Goal: Obtain resource: Download file/media

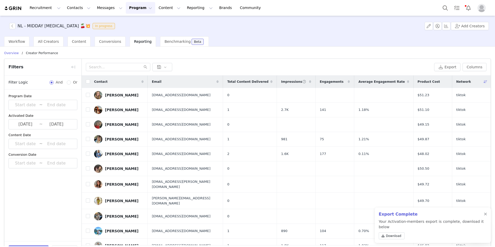
click at [126, 9] on button "Program Program" at bounding box center [140, 8] width 29 height 12
click at [130, 22] on p "Activations" at bounding box center [132, 22] width 20 height 5
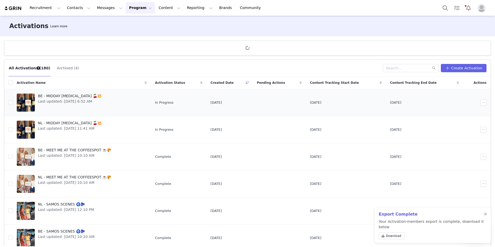
click at [79, 100] on span "Last updated: Aug 19, 2025 6:52 AM" at bounding box center [70, 101] width 64 height 5
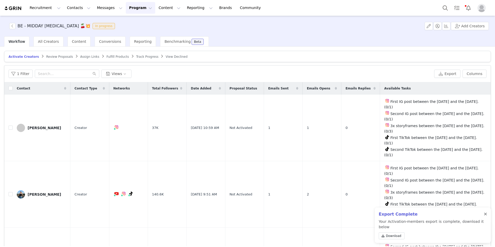
click at [486, 214] on div at bounding box center [485, 214] width 3 height 4
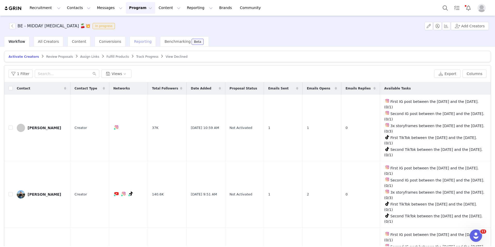
click at [134, 43] on span "Reporting" at bounding box center [143, 41] width 18 height 4
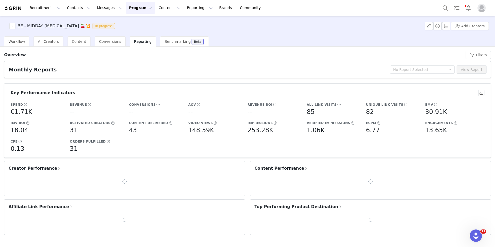
click at [39, 167] on span "Creator Performance" at bounding box center [35, 168] width 53 height 6
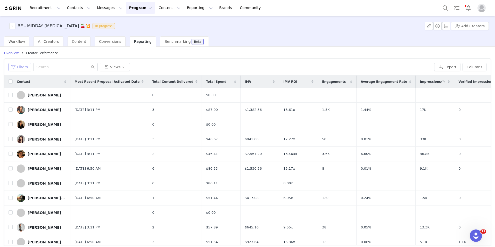
click at [23, 65] on button "Filters" at bounding box center [20, 67] width 23 height 8
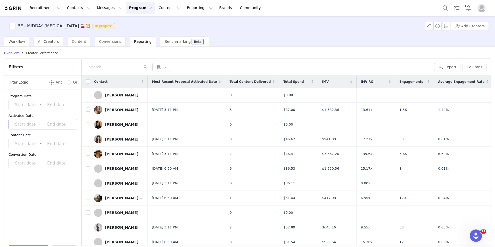
click at [16, 121] on input at bounding box center [26, 124] width 28 height 7
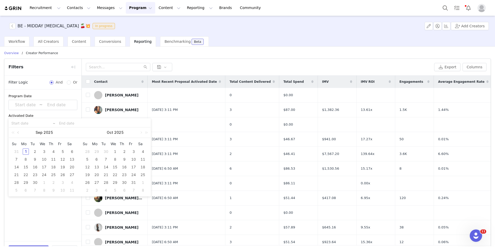
click at [19, 133] on link at bounding box center [18, 132] width 5 height 10
click at [62, 151] on div "1" at bounding box center [63, 152] width 6 height 6
type input "2025-08-01"
click at [27, 183] on div "25" at bounding box center [26, 182] width 6 height 6
type input "2025-08-01"
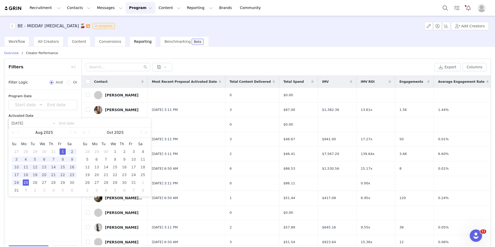
type input "2025-08-25"
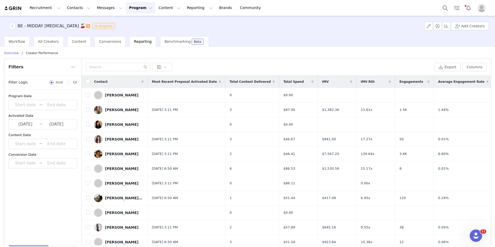
click at [26, 245] on div "Apply Filters Clear All" at bounding box center [42, 250] width 77 height 19
click at [26, 245] on button "Apply Filters" at bounding box center [29, 250] width 40 height 10
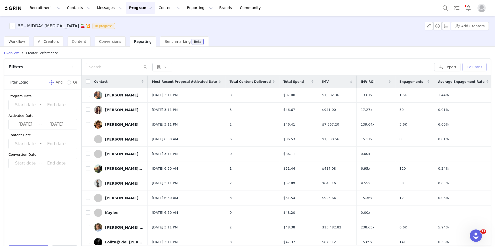
click at [471, 69] on button "Columns" at bounding box center [475, 67] width 24 height 8
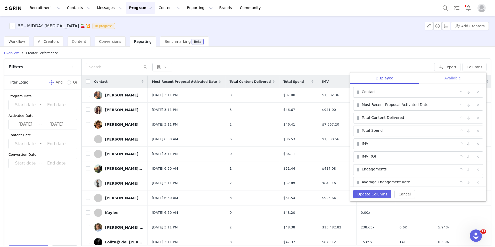
drag, startPoint x: 458, startPoint y: 76, endPoint x: 450, endPoint y: 79, distance: 8.8
click at [458, 76] on div "Available" at bounding box center [452, 78] width 67 height 12
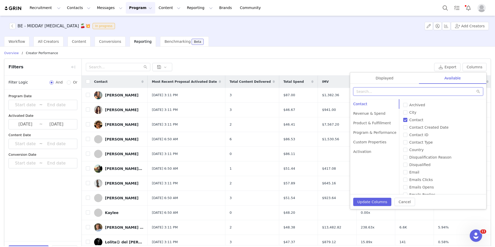
click at [387, 88] on input "text" at bounding box center [418, 91] width 130 height 8
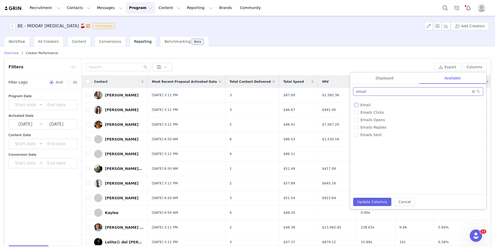
type input "email"
drag, startPoint x: 357, startPoint y: 105, endPoint x: 362, endPoint y: 97, distance: 9.1
click at [357, 105] on input "Email" at bounding box center [356, 105] width 4 height 4
checkbox input "true"
click at [367, 89] on input "email" at bounding box center [418, 91] width 130 height 8
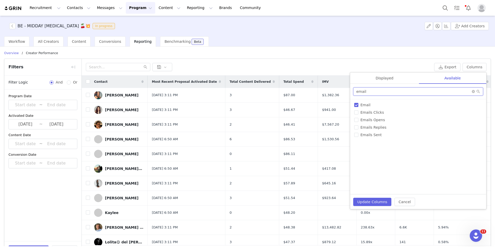
type input "["
type input "prod"
click at [355, 111] on input "Product Cost" at bounding box center [356, 112] width 4 height 4
checkbox input "true"
drag, startPoint x: 369, startPoint y: 93, endPoint x: 343, endPoint y: 91, distance: 26.4
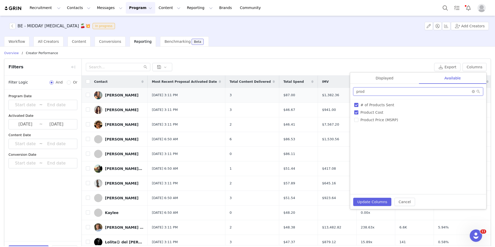
click at [344, 91] on div "Export Columns Displayed Available Contact | Total Content Delivered | Total Sp…" at bounding box center [286, 159] width 409 height 201
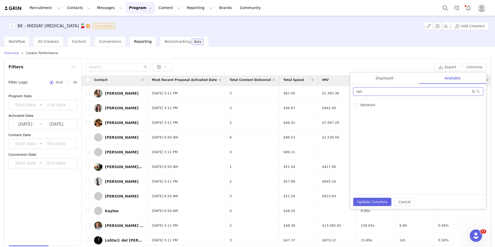
type input "net"
click at [351, 105] on div "# of Products Sent Adres Archived Average Engagement Rate Average Engagements P…" at bounding box center [418, 146] width 136 height 95
click at [354, 105] on div "# of Products Sent Adres Archived Average Engagement Rate Average Engagements P…" at bounding box center [418, 146] width 136 height 95
click at [355, 105] on input "Network" at bounding box center [356, 105] width 4 height 4
checkbox input "true"
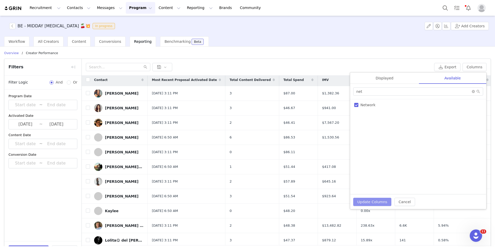
click at [367, 203] on button "Update Columns" at bounding box center [372, 202] width 38 height 8
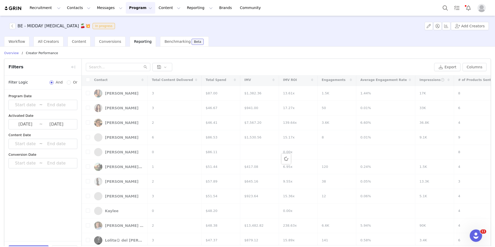
scroll to position [0, 0]
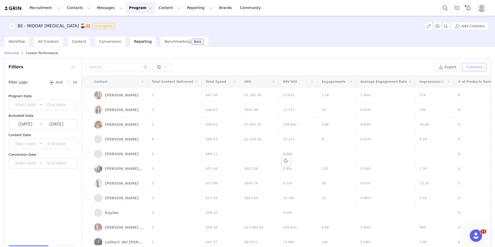
click at [470, 67] on button "Columns" at bounding box center [475, 67] width 24 height 8
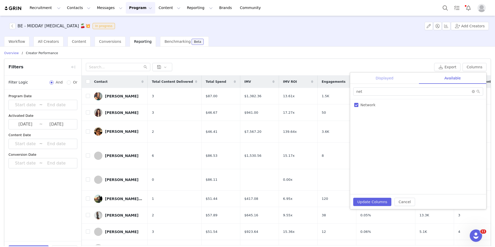
click at [383, 81] on div "Displayed" at bounding box center [384, 78] width 69 height 12
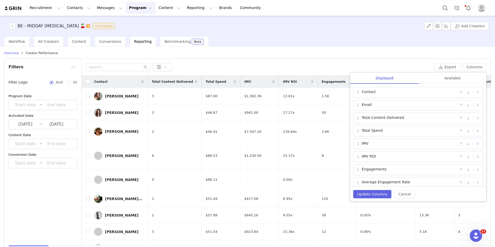
click at [477, 144] on button "button" at bounding box center [478, 144] width 6 height 6
click at [478, 145] on button "button" at bounding box center [478, 144] width 6 height 6
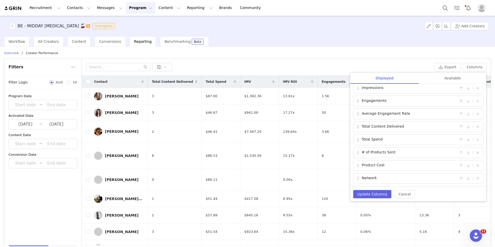
click at [479, 152] on button "button" at bounding box center [478, 153] width 6 height 6
click at [478, 165] on button "button" at bounding box center [478, 165] width 6 height 6
click at [369, 196] on button "Update Columns" at bounding box center [372, 194] width 38 height 8
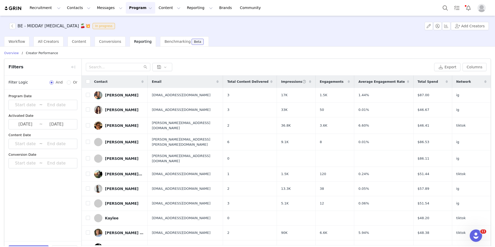
click at [466, 82] on span "Network" at bounding box center [463, 81] width 15 height 5
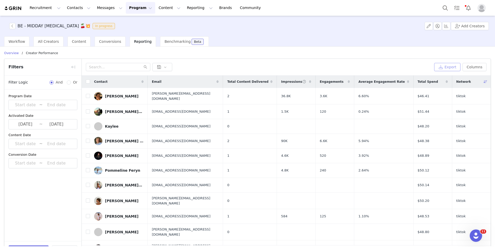
click at [453, 67] on button "Export" at bounding box center [447, 67] width 26 height 8
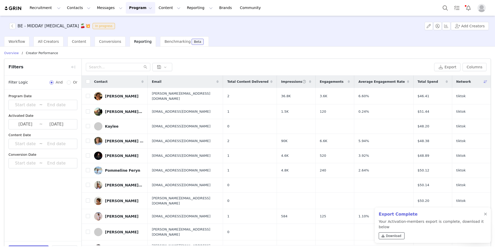
click at [398, 237] on span "Download" at bounding box center [393, 236] width 15 height 5
